Goal: Information Seeking & Learning: Learn about a topic

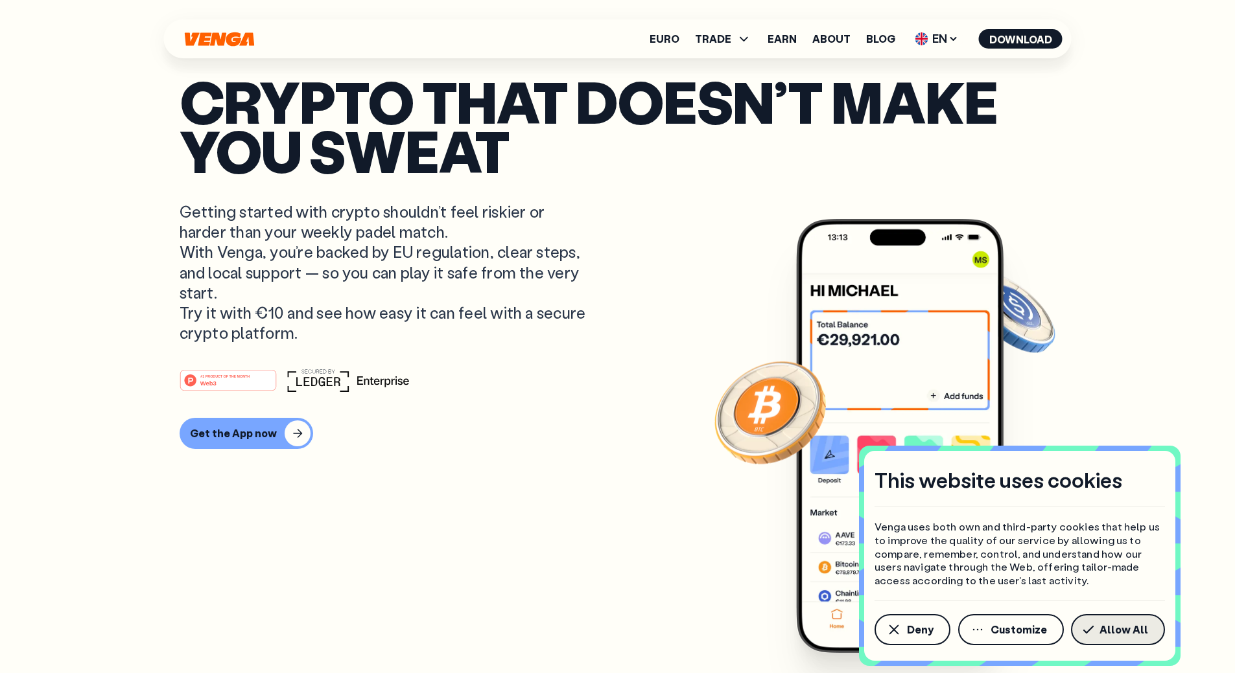
click at [1132, 627] on span "Allow All" at bounding box center [1123, 630] width 49 height 10
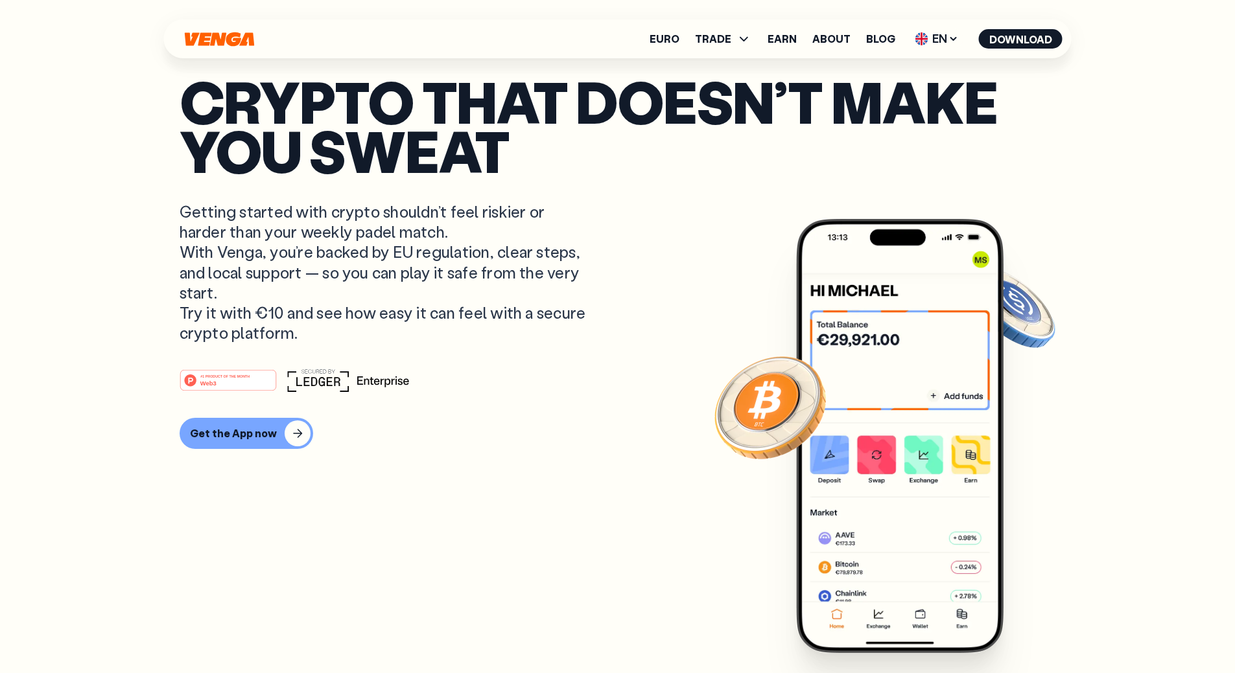
click at [618, 283] on article "Crypto that doesn’t make you sweat Getting started with crypto shouldn’t feel r…" at bounding box center [618, 362] width 876 height 572
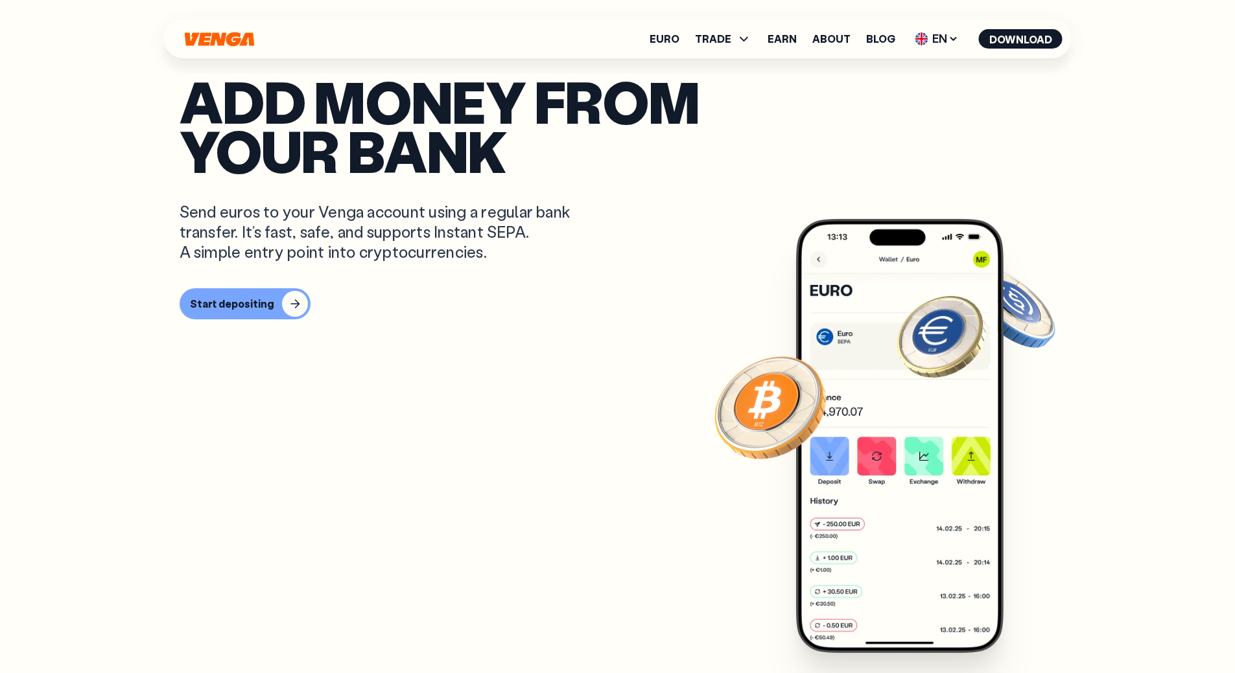
click at [460, 262] on p "Send euros to your Venga account using a regular bank transfer. It’s fast, safe…" at bounding box center [385, 232] width 410 height 61
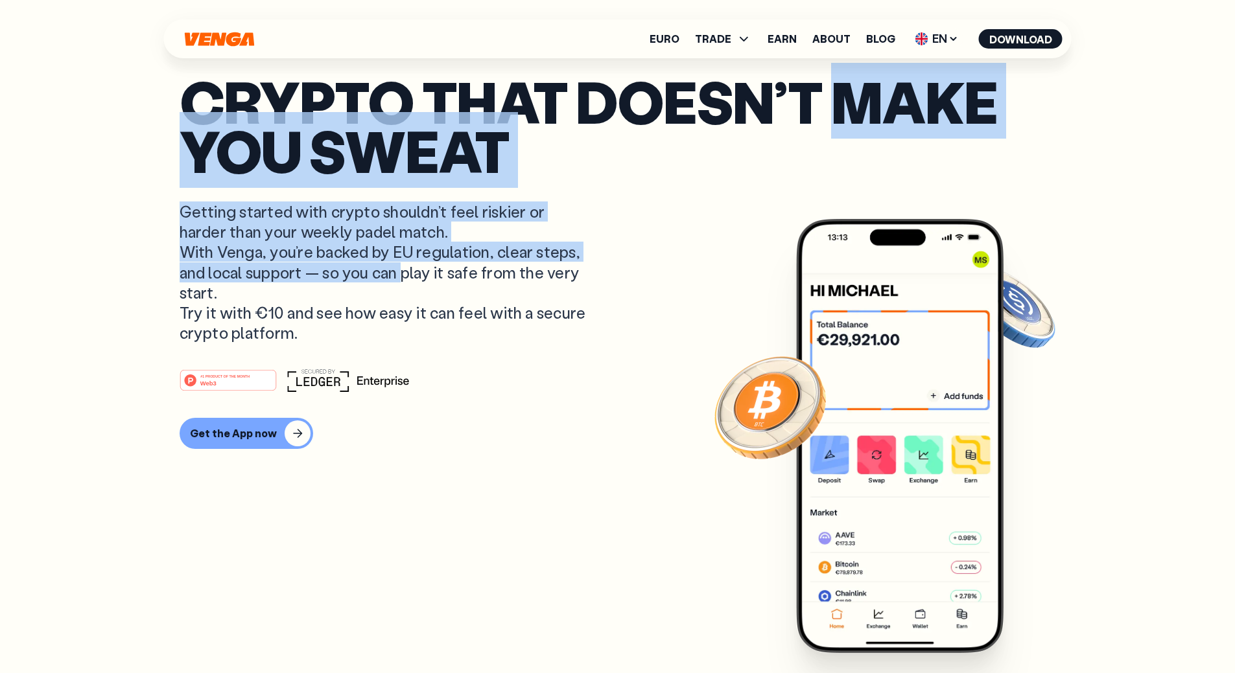
drag, startPoint x: 179, startPoint y: 241, endPoint x: 616, endPoint y: 366, distance: 454.8
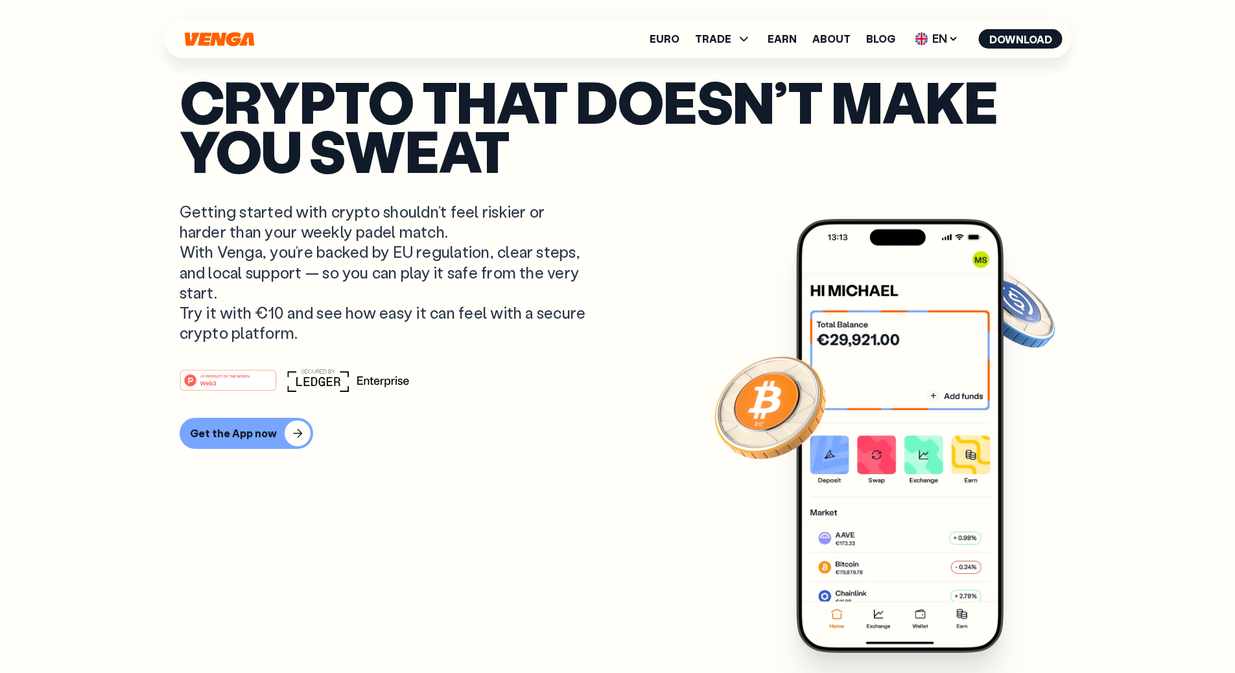
click at [502, 343] on p "Getting started with crypto shouldn’t feel riskier or harder than your weekly p…" at bounding box center [385, 272] width 410 height 141
drag, startPoint x: 480, startPoint y: 435, endPoint x: 232, endPoint y: 250, distance: 310.2
click at [232, 250] on article "Crypto that doesn’t make you sweat Getting started with crypto shouldn’t feel r…" at bounding box center [618, 362] width 876 height 572
click at [229, 246] on article "Crypto that doesn’t make you sweat Getting started with crypto shouldn’t feel r…" at bounding box center [618, 362] width 876 height 572
drag, startPoint x: 203, startPoint y: 257, endPoint x: 487, endPoint y: 335, distance: 294.9
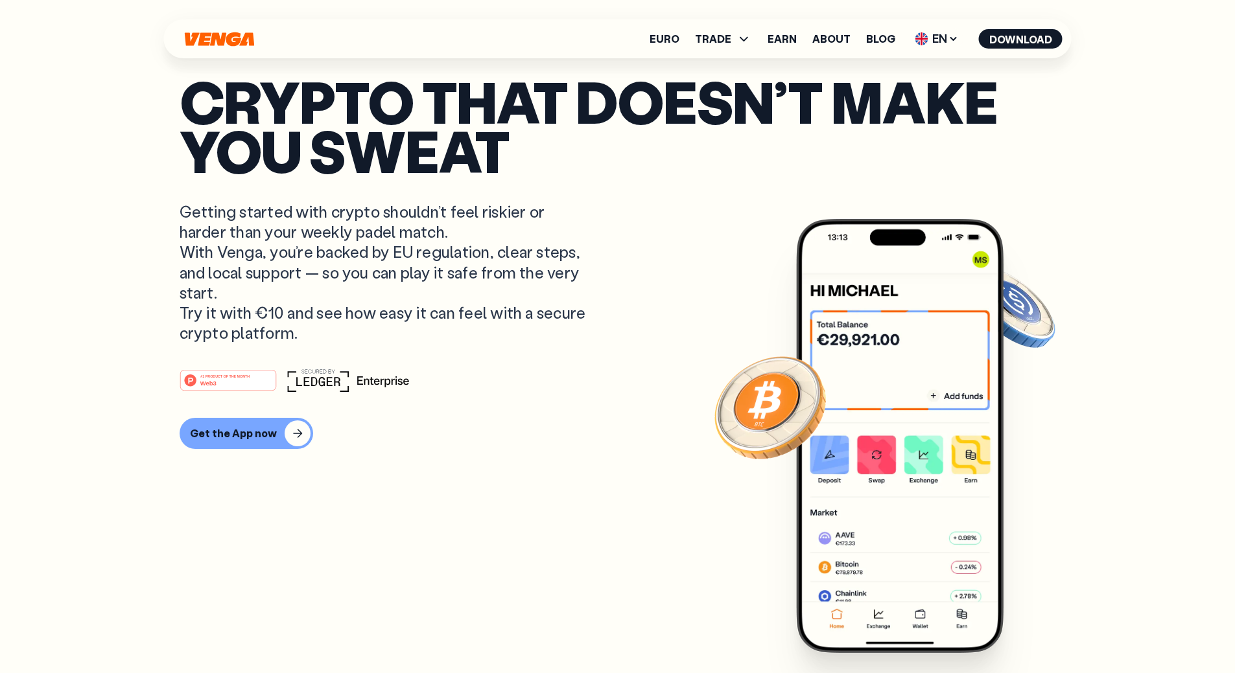
click at [316, 293] on p "Getting started with crypto shouldn’t feel riskier or harder than your weekly p…" at bounding box center [385, 272] width 410 height 141
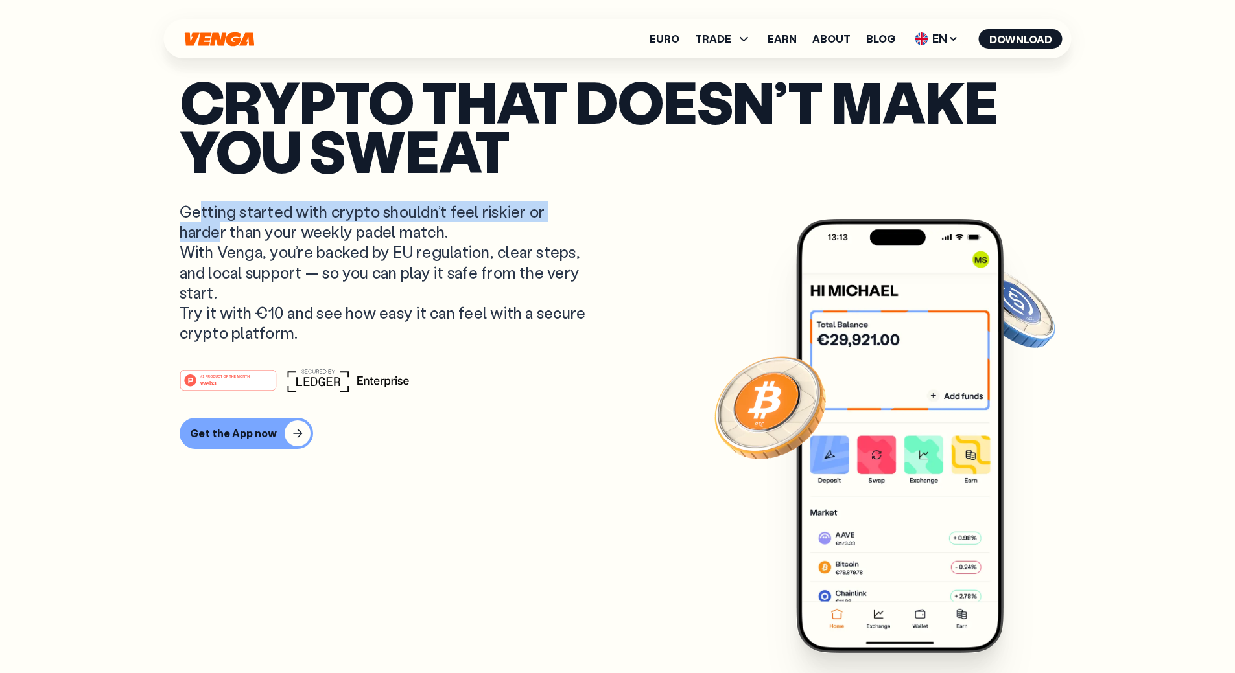
click at [490, 335] on p "Getting started with crypto shouldn’t feel riskier or harder than your weekly p…" at bounding box center [385, 272] width 410 height 141
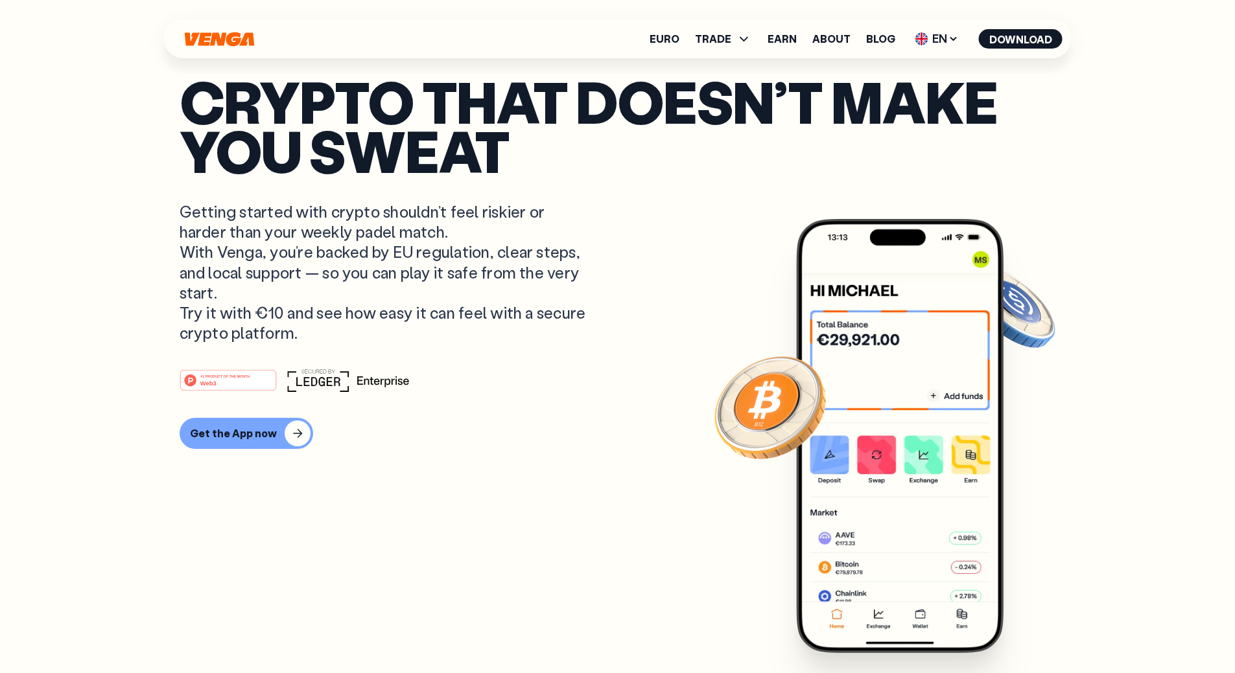
drag, startPoint x: 146, startPoint y: 167, endPoint x: 139, endPoint y: 186, distance: 20.3
click at [485, 76] on p "Crypto that doesn’t make you sweat" at bounding box center [618, 125] width 876 height 99
